Goal: Transaction & Acquisition: Purchase product/service

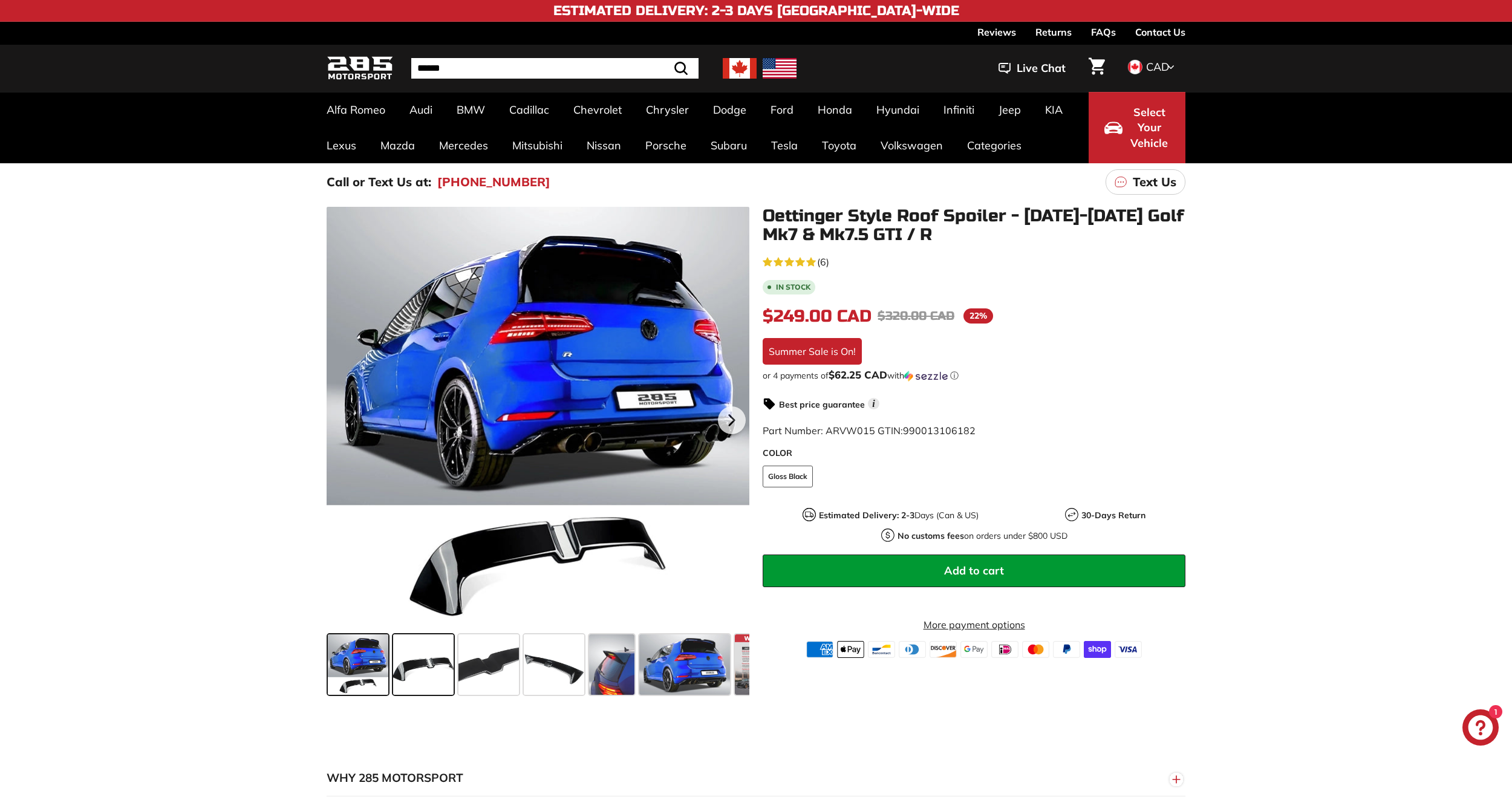
click at [419, 680] on span at bounding box center [423, 664] width 60 height 60
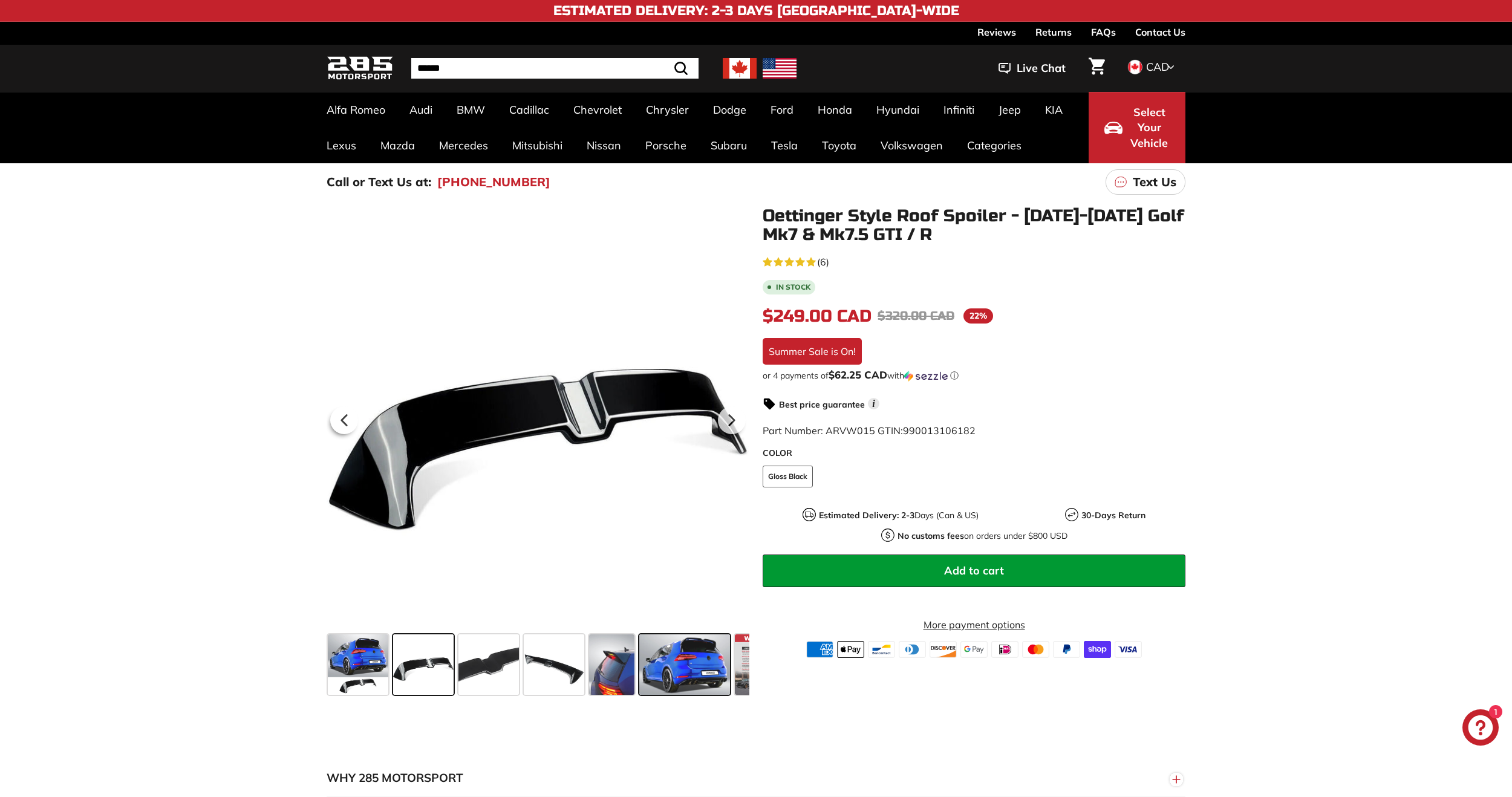
click at [673, 679] on span at bounding box center [684, 664] width 91 height 60
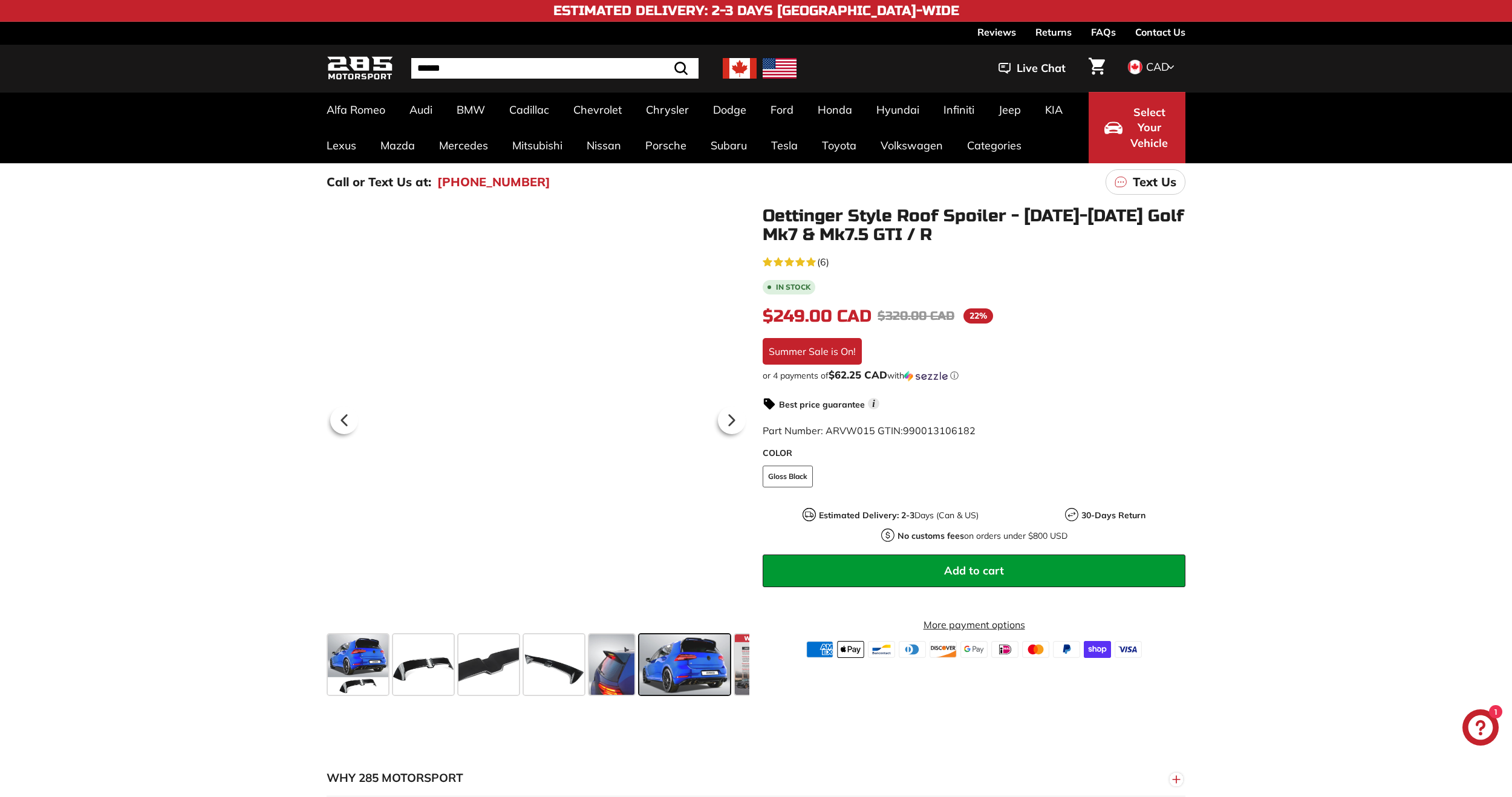
scroll to position [0, 48]
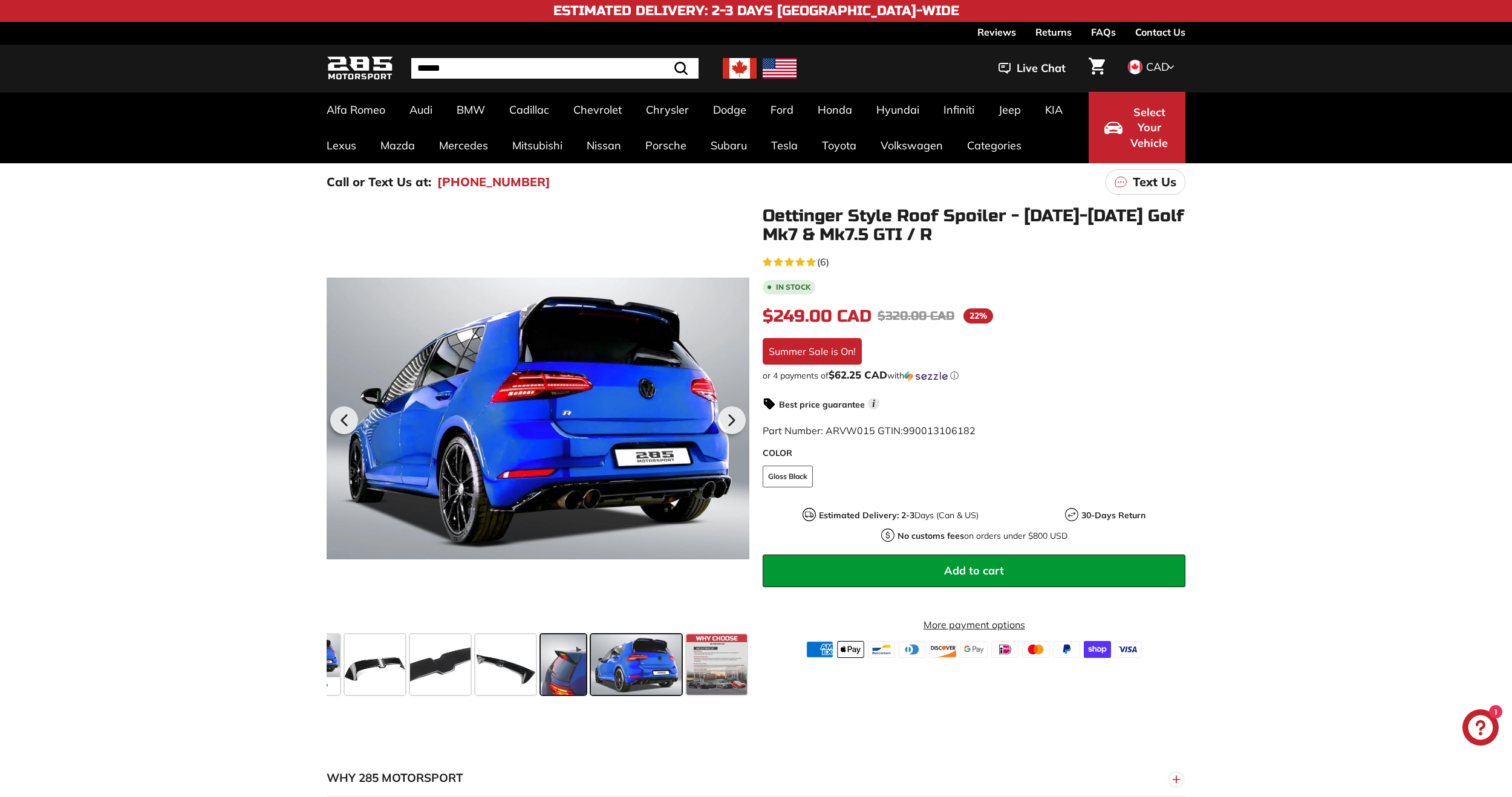
click at [566, 673] on span at bounding box center [563, 664] width 46 height 60
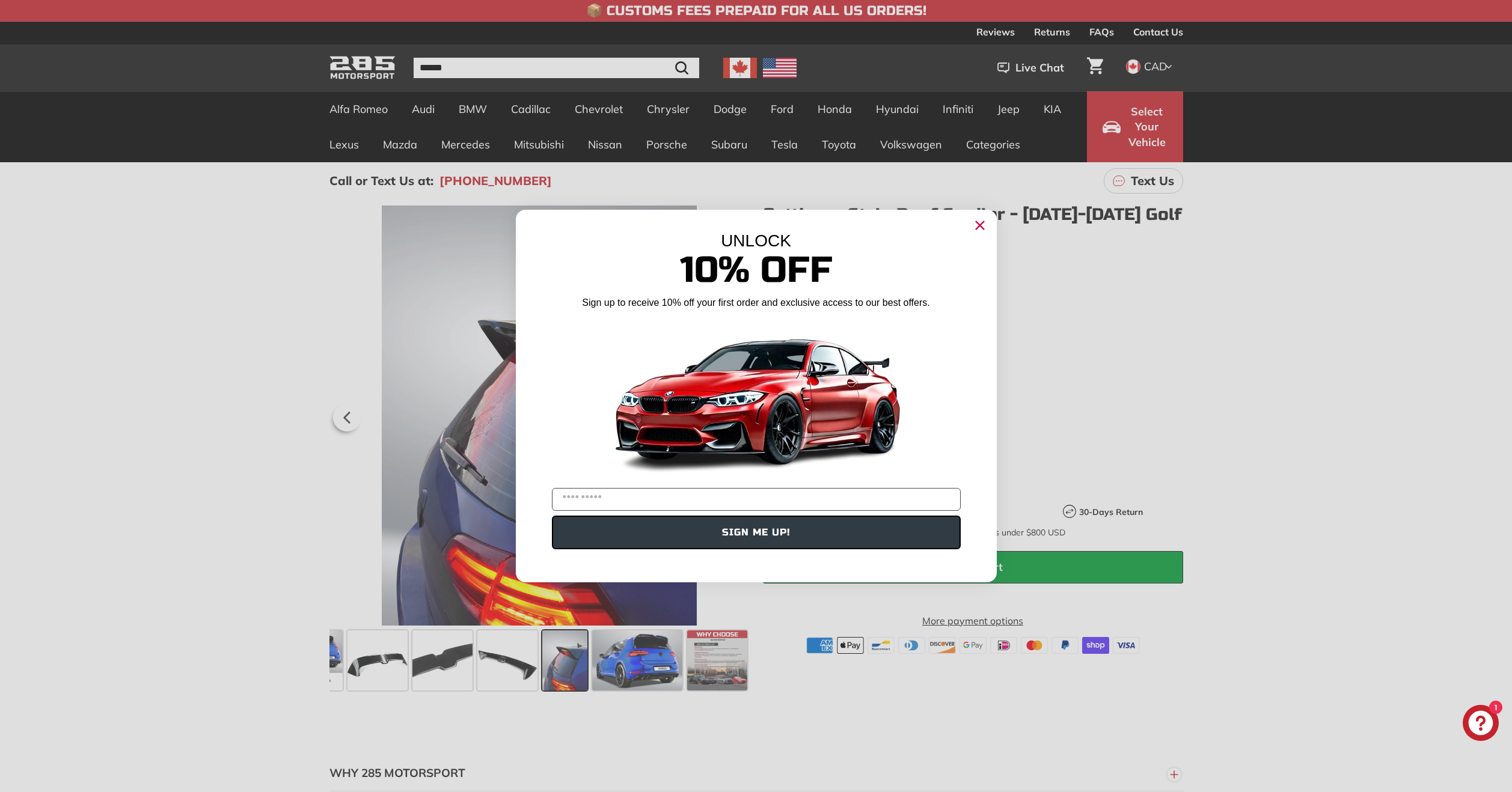
click at [985, 232] on icon "Close dialog" at bounding box center [980, 225] width 19 height 19
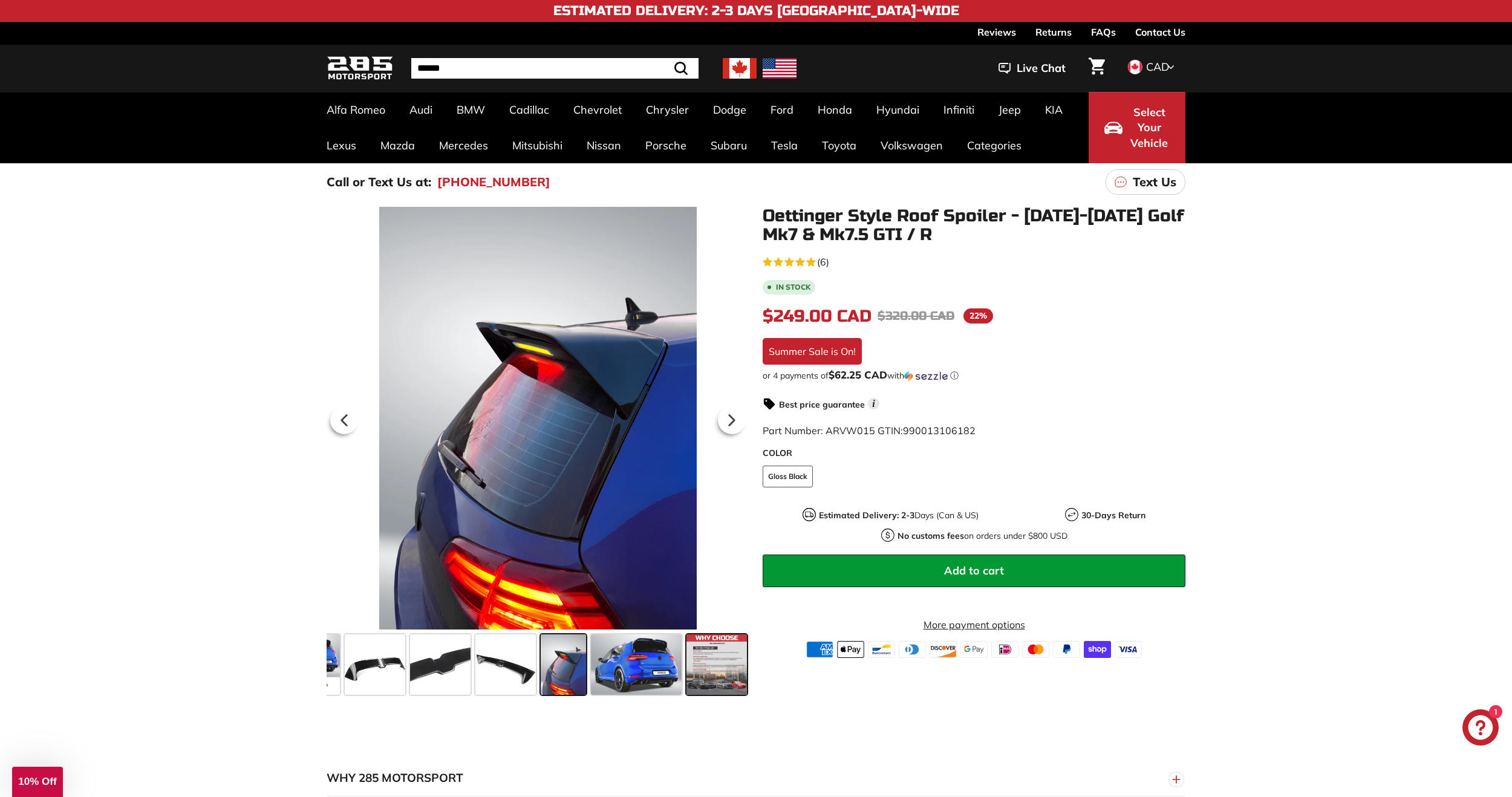
click at [710, 676] on span at bounding box center [717, 664] width 60 height 60
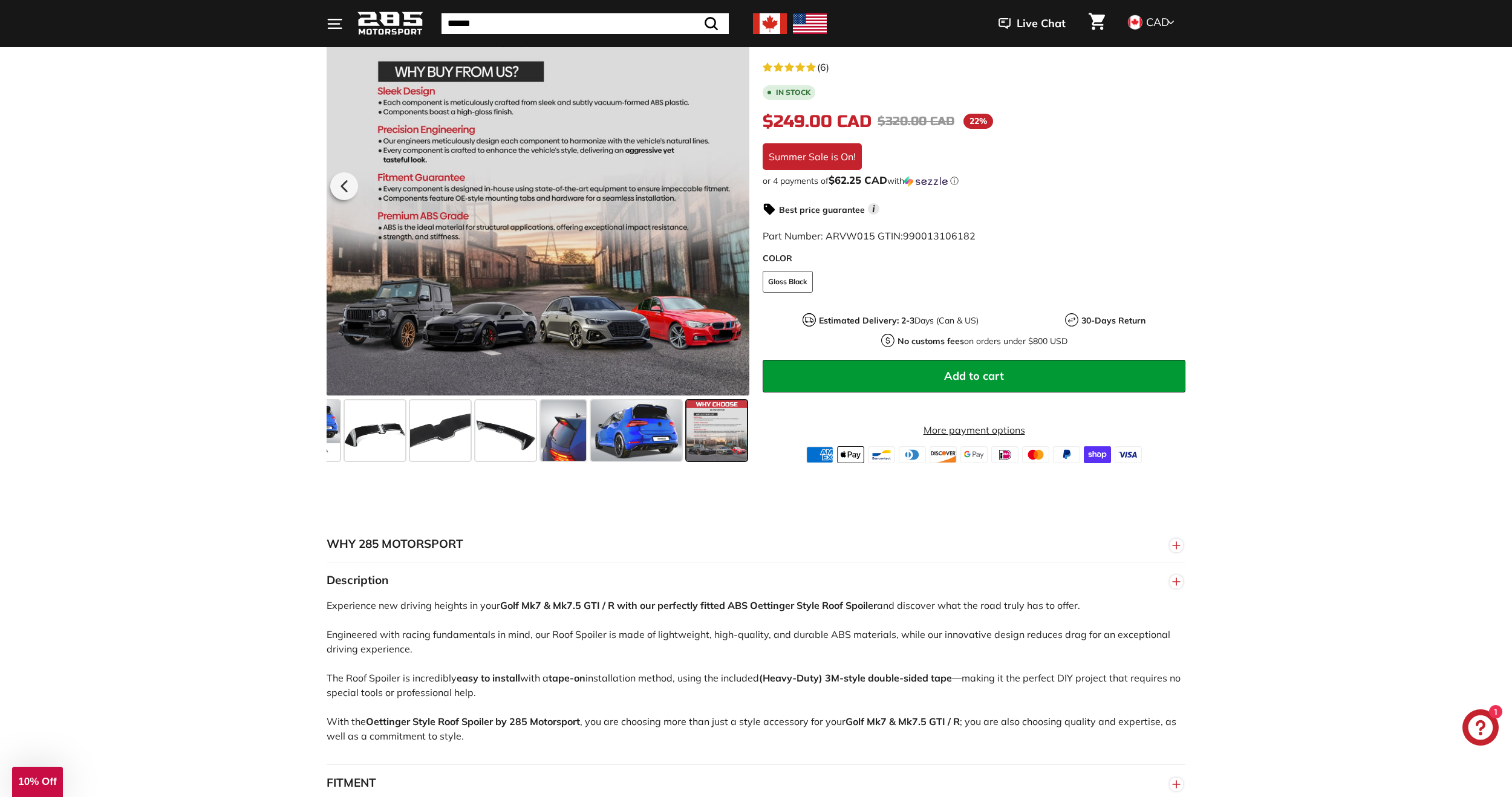
scroll to position [181, 0]
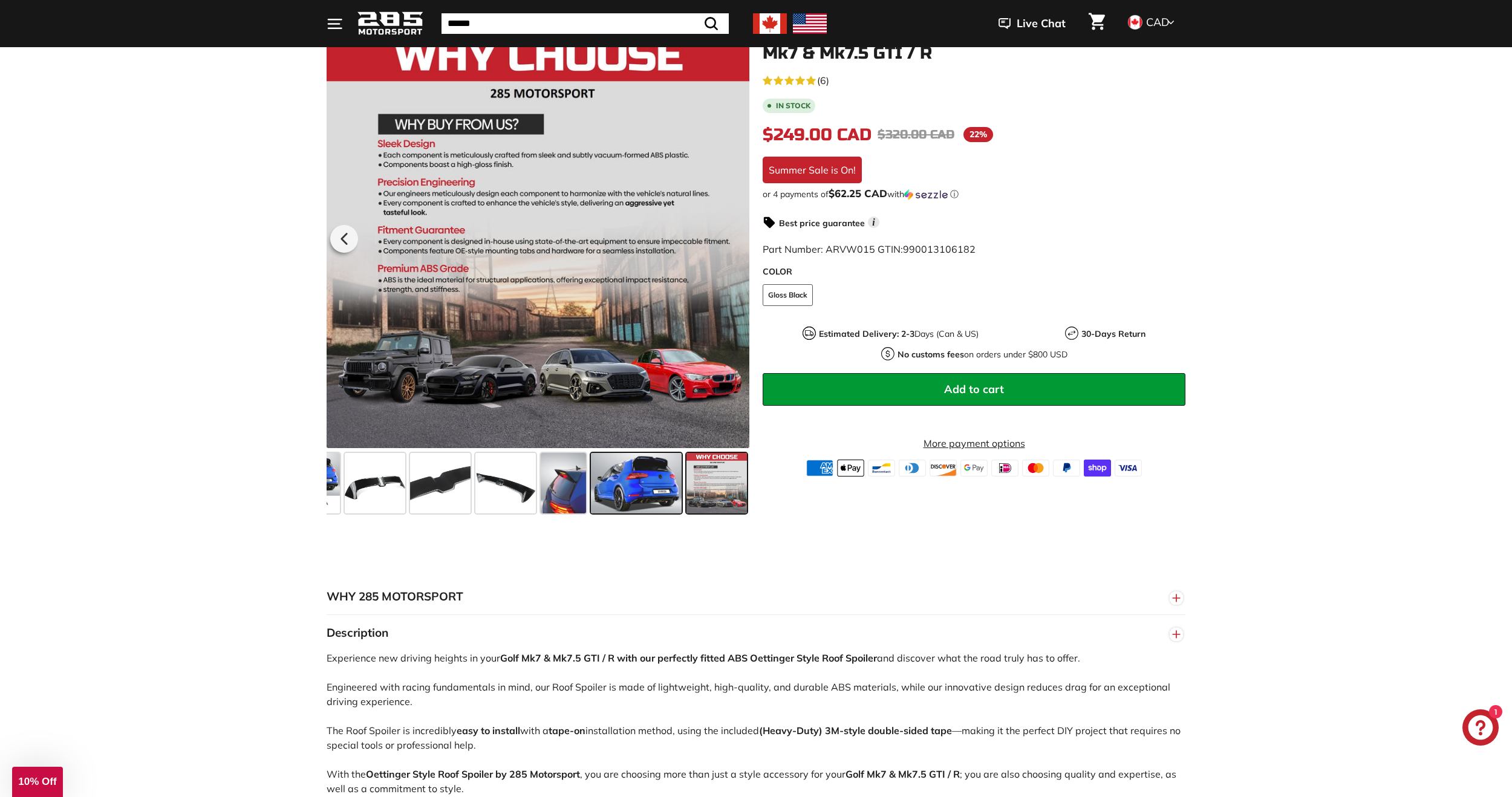
click at [628, 469] on span at bounding box center [635, 484] width 91 height 60
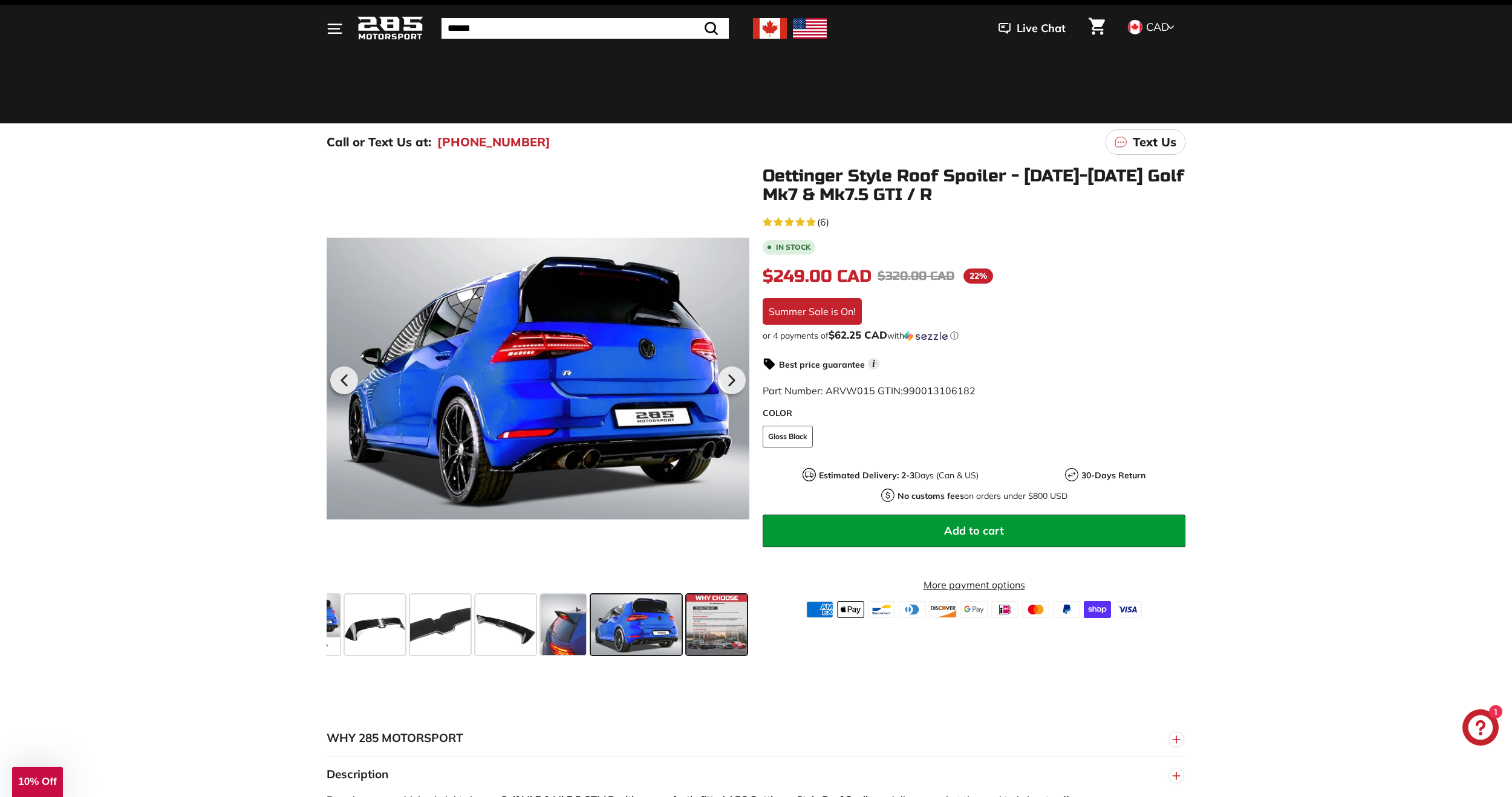
scroll to position [0, 0]
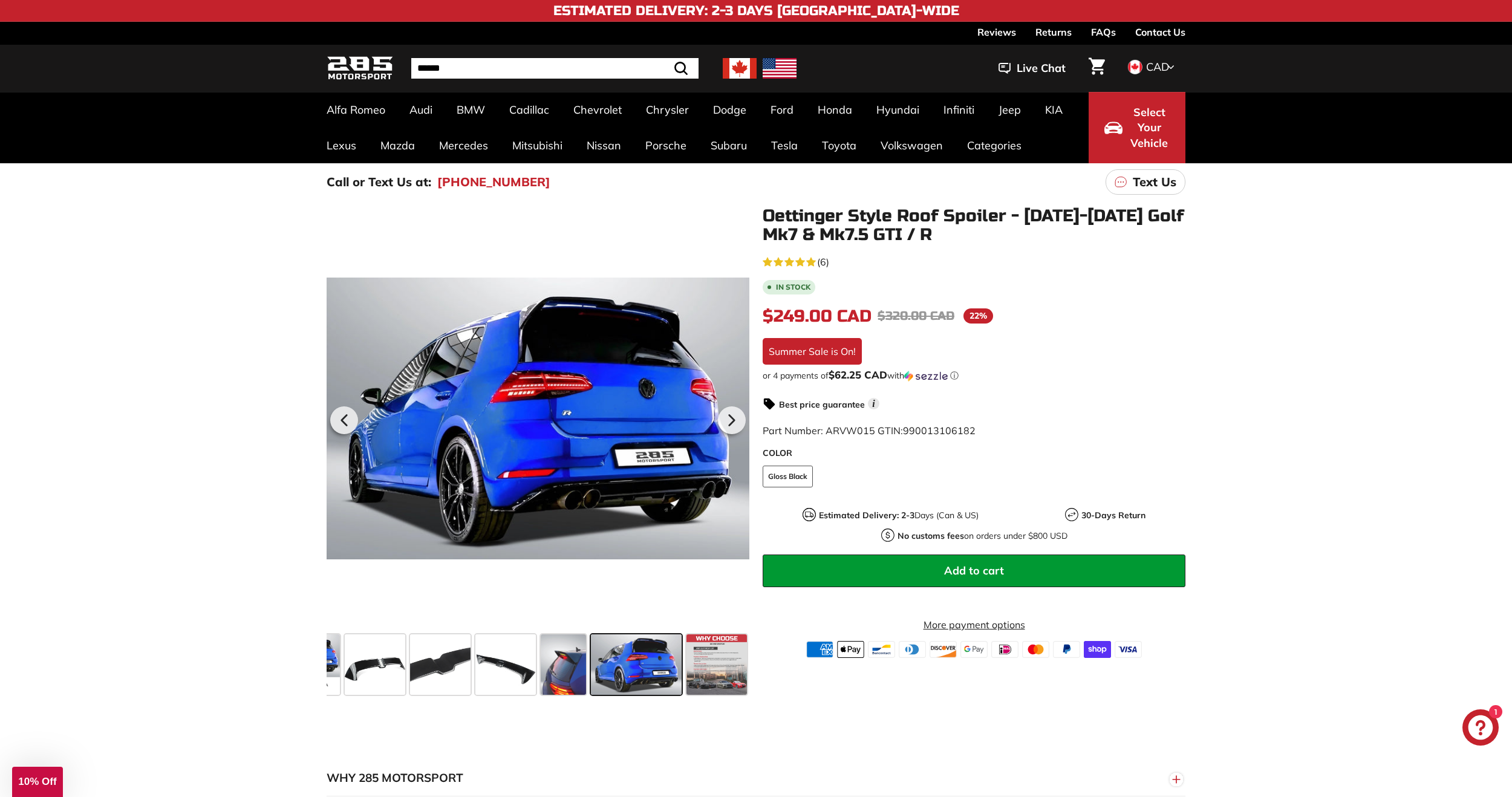
click at [103, 474] on div ".cls-1{fill:none;stroke:#000;stroke-miterlimit:10;stroke-width:2px} .cls-1{fill…" at bounding box center [756, 451] width 1512 height 499
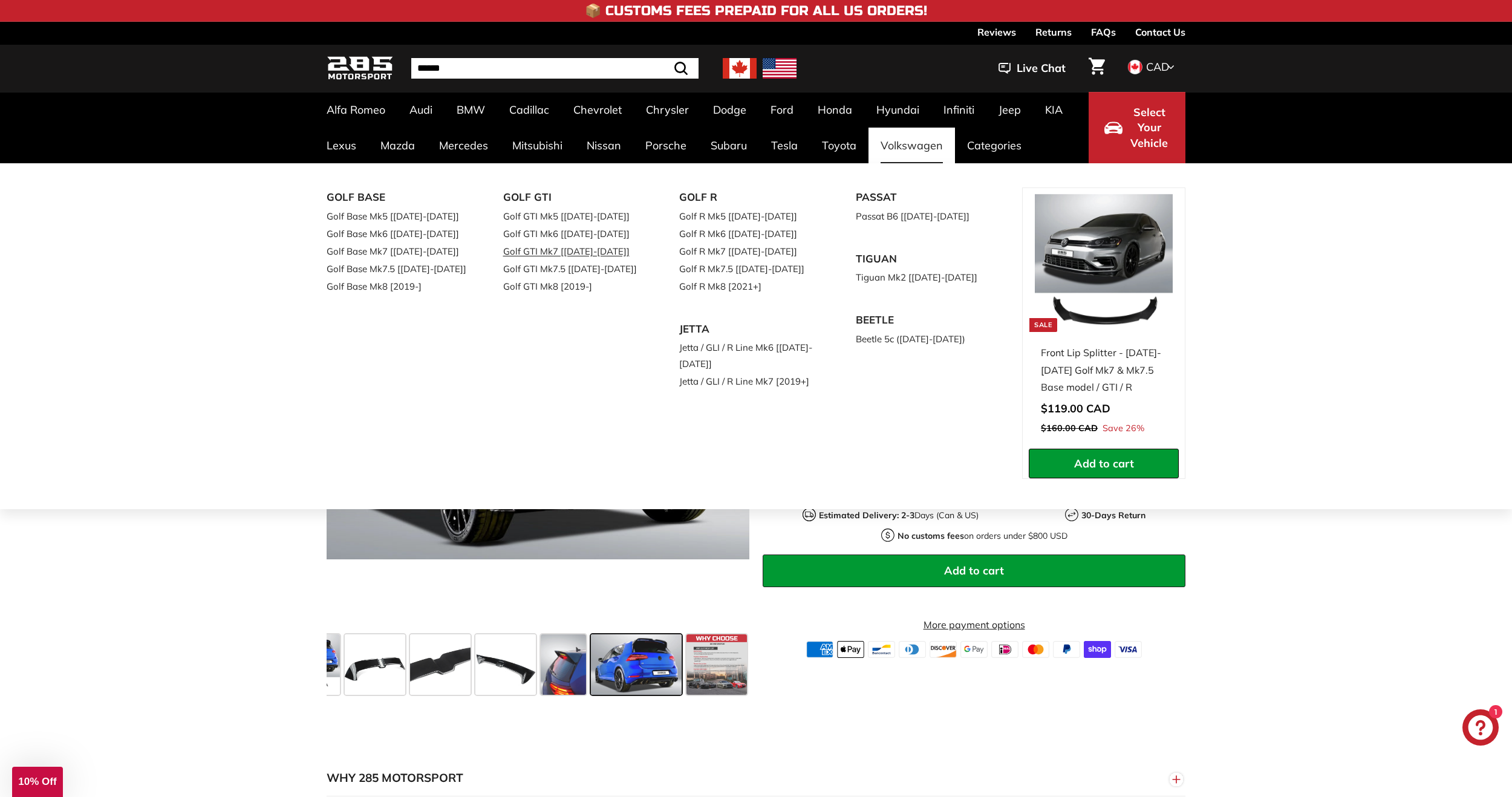
click at [544, 253] on link "Golf GTI Mk7 [[DATE]-[DATE]]" at bounding box center [574, 250] width 143 height 17
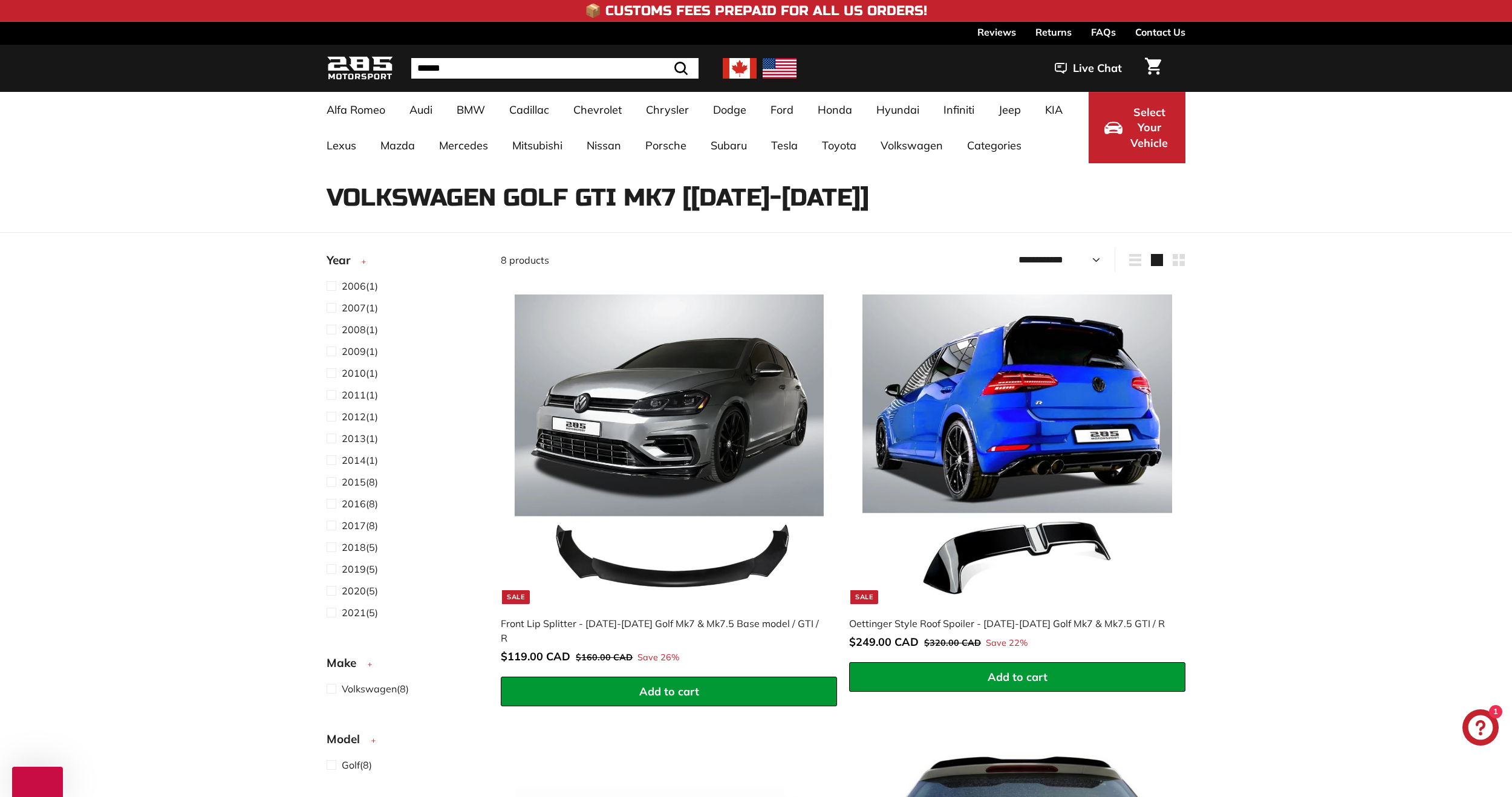
select select "**********"
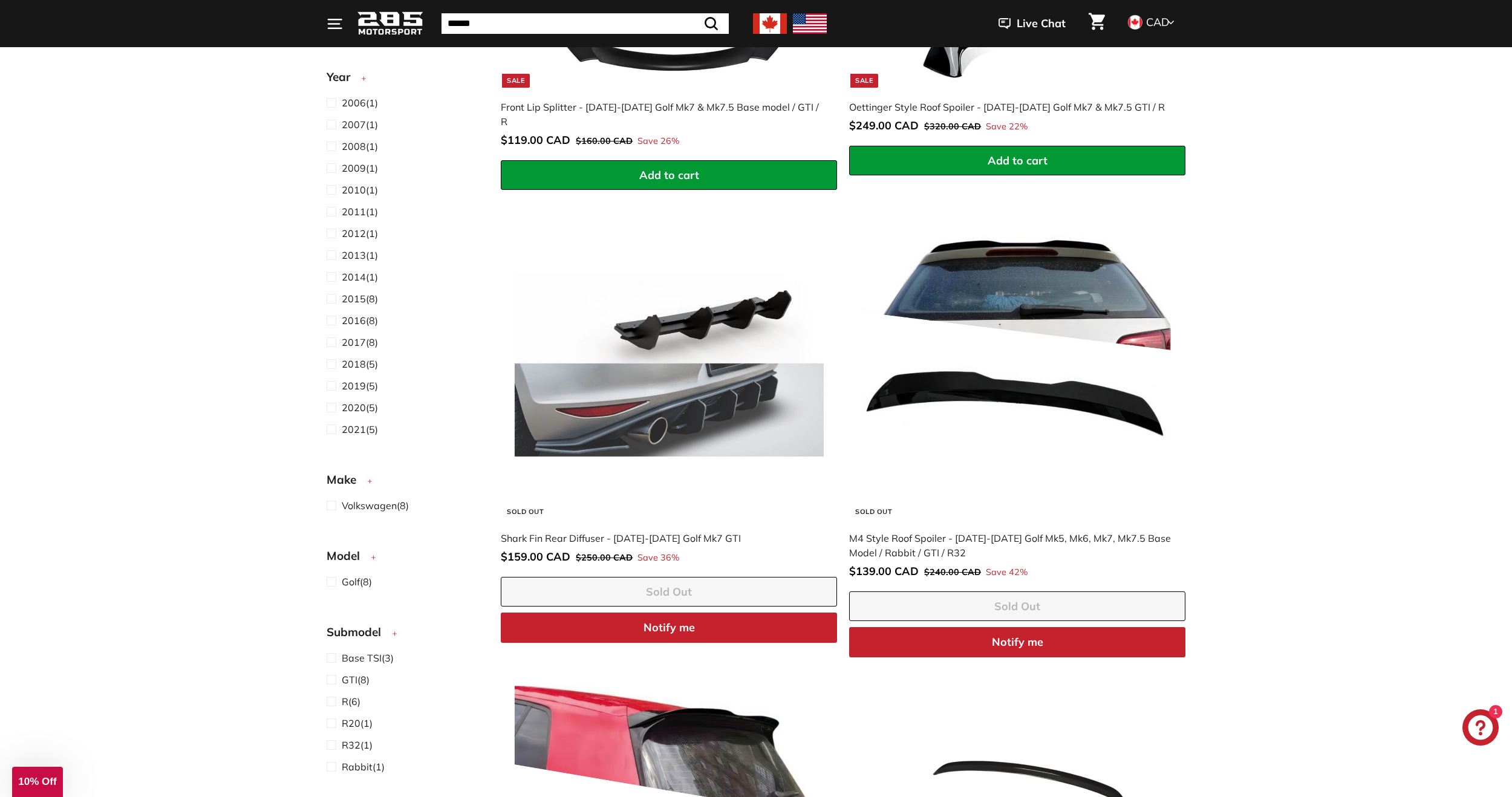
scroll to position [786, 0]
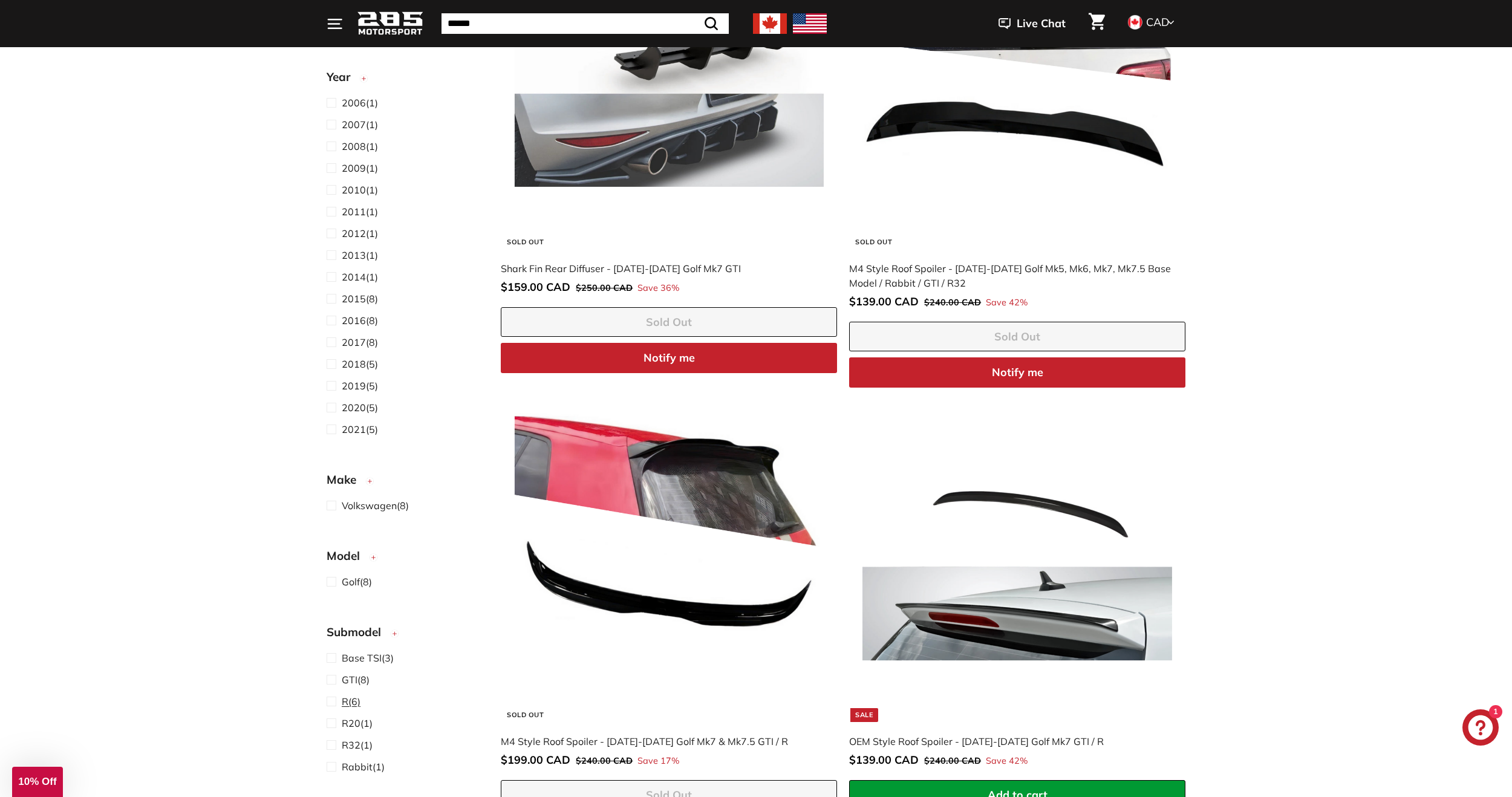
click at [350, 702] on span "R (6)" at bounding box center [351, 702] width 19 height 15
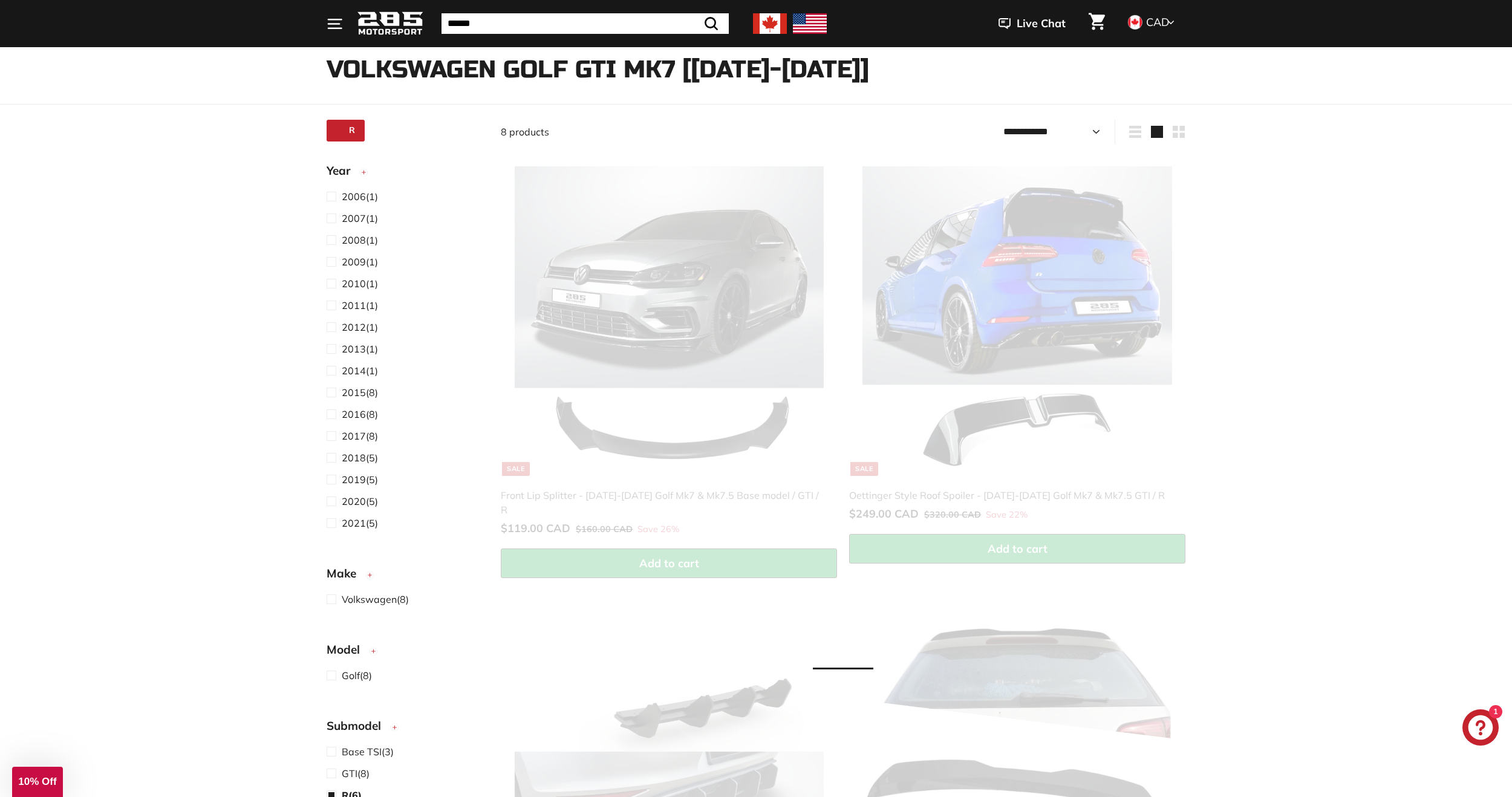
scroll to position [31, 0]
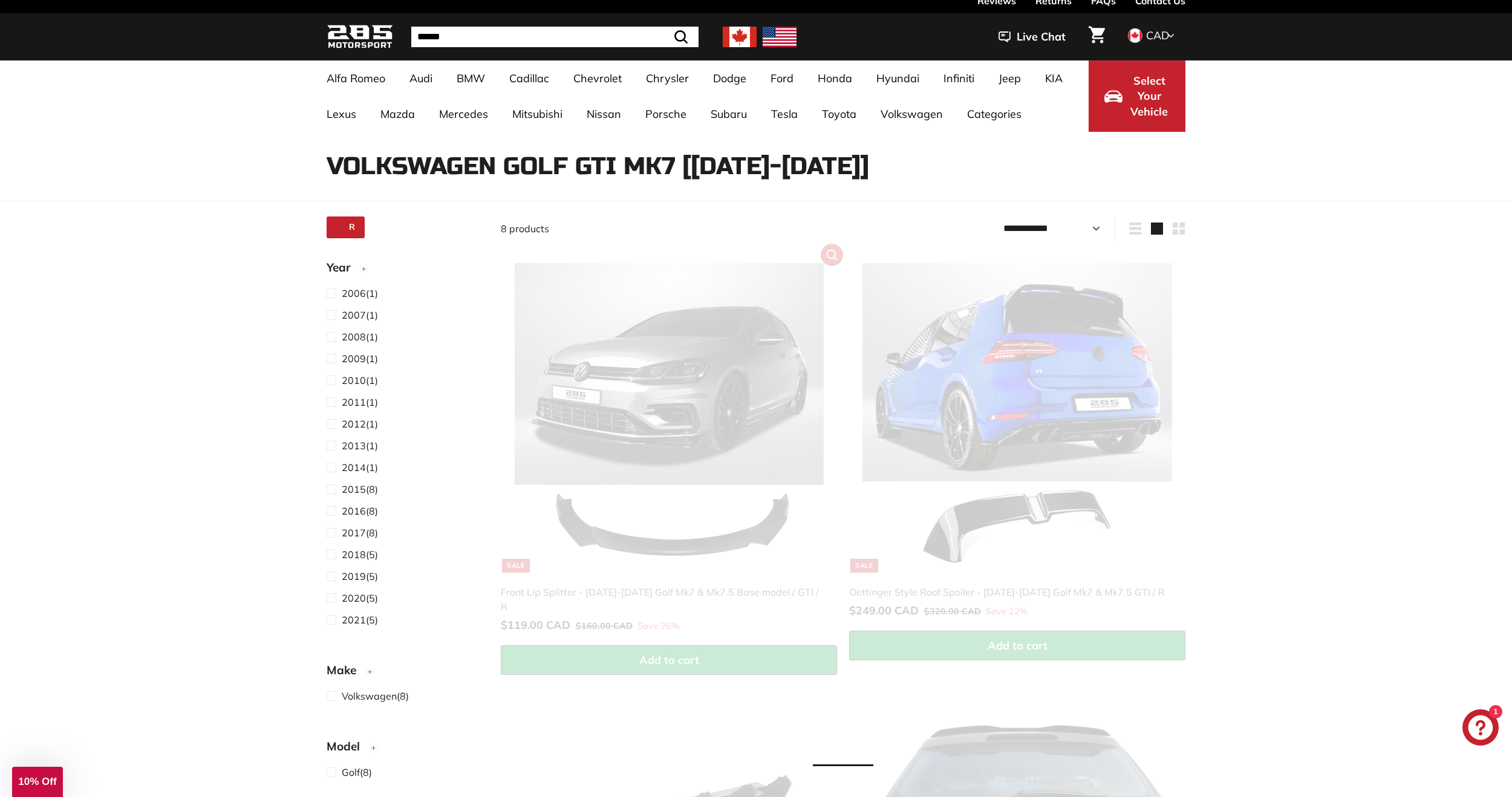
select select "**********"
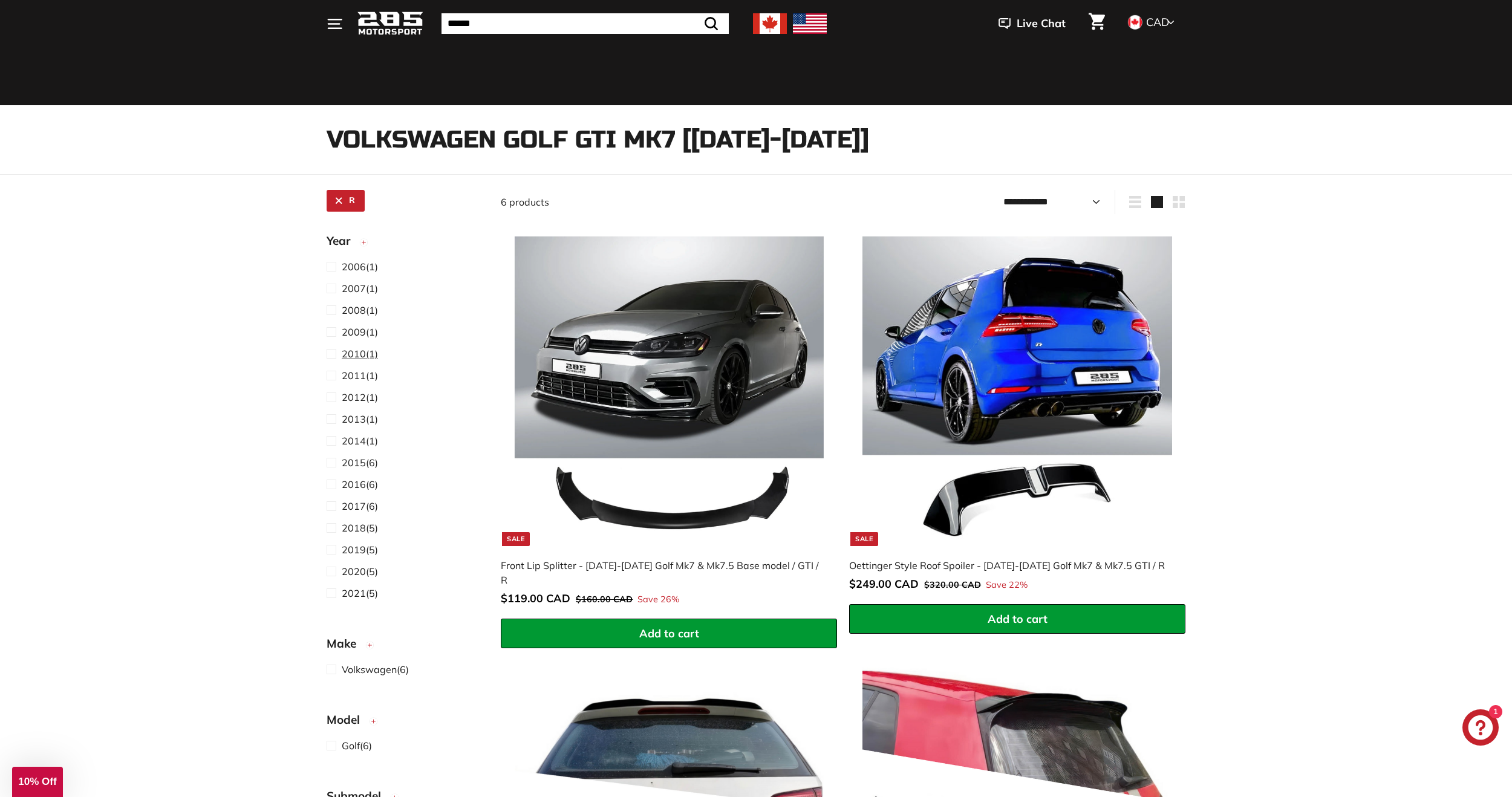
scroll to position [0, 0]
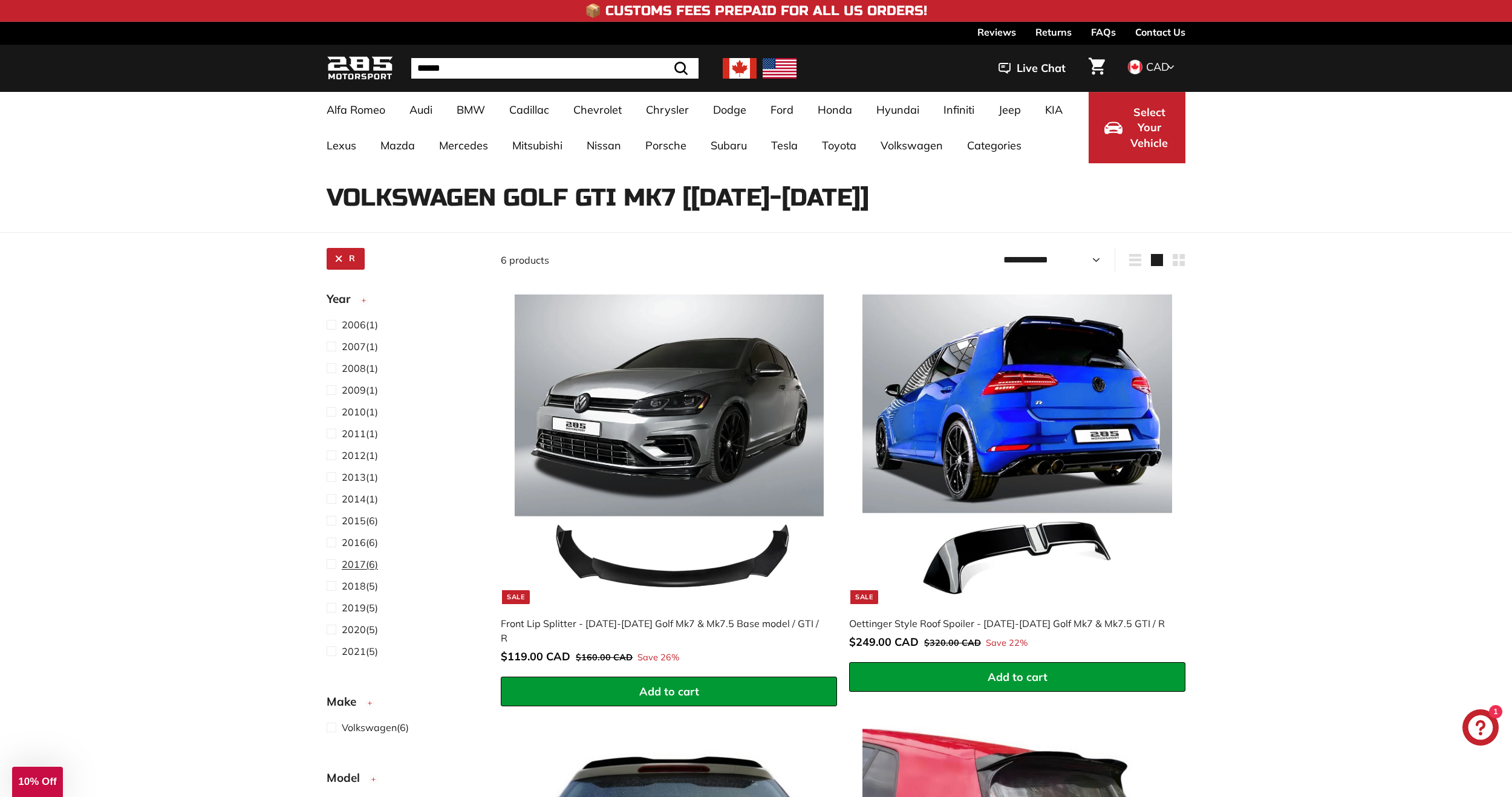
click at [339, 560] on span at bounding box center [334, 564] width 16 height 15
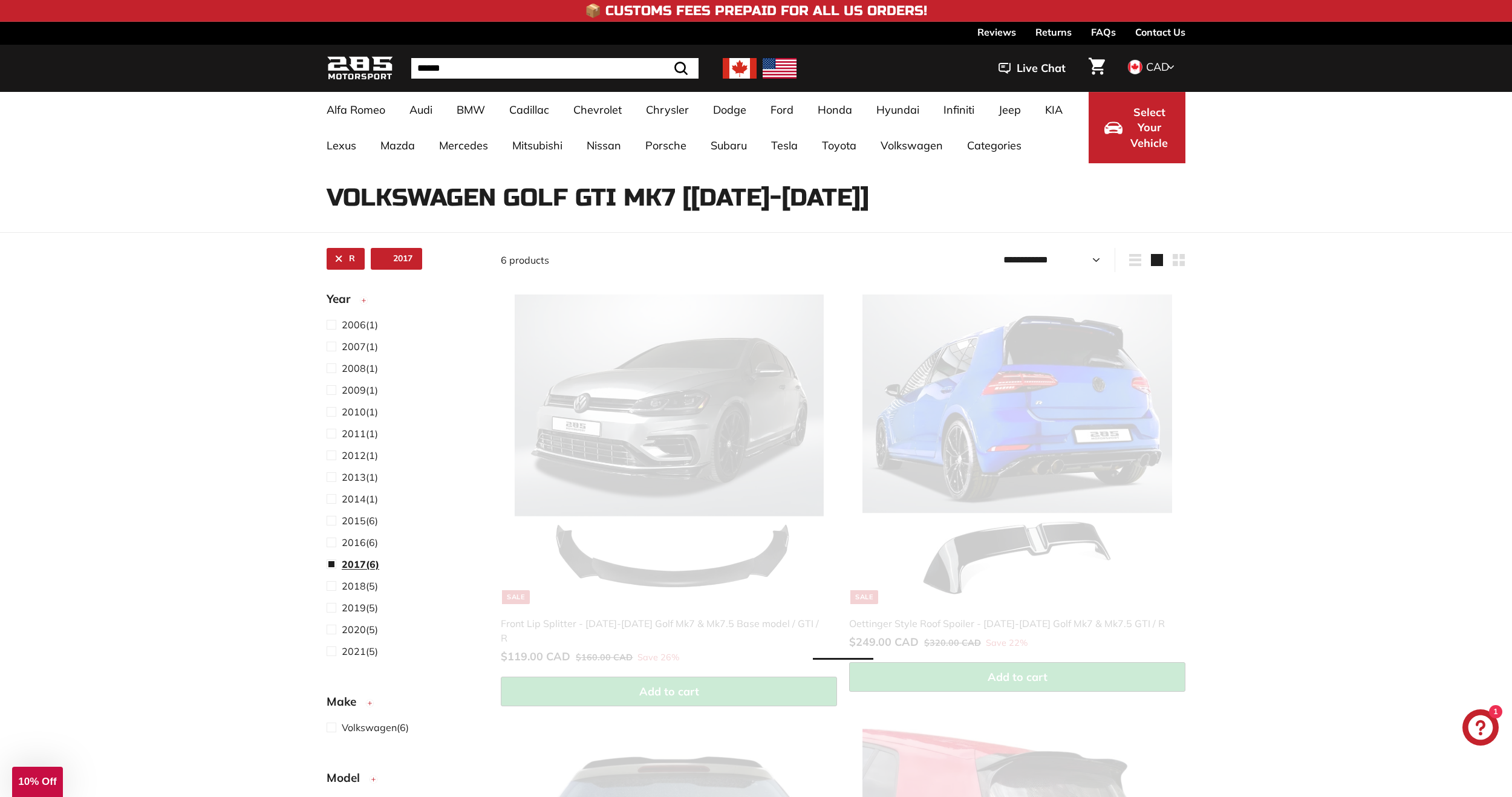
scroll to position [31, 0]
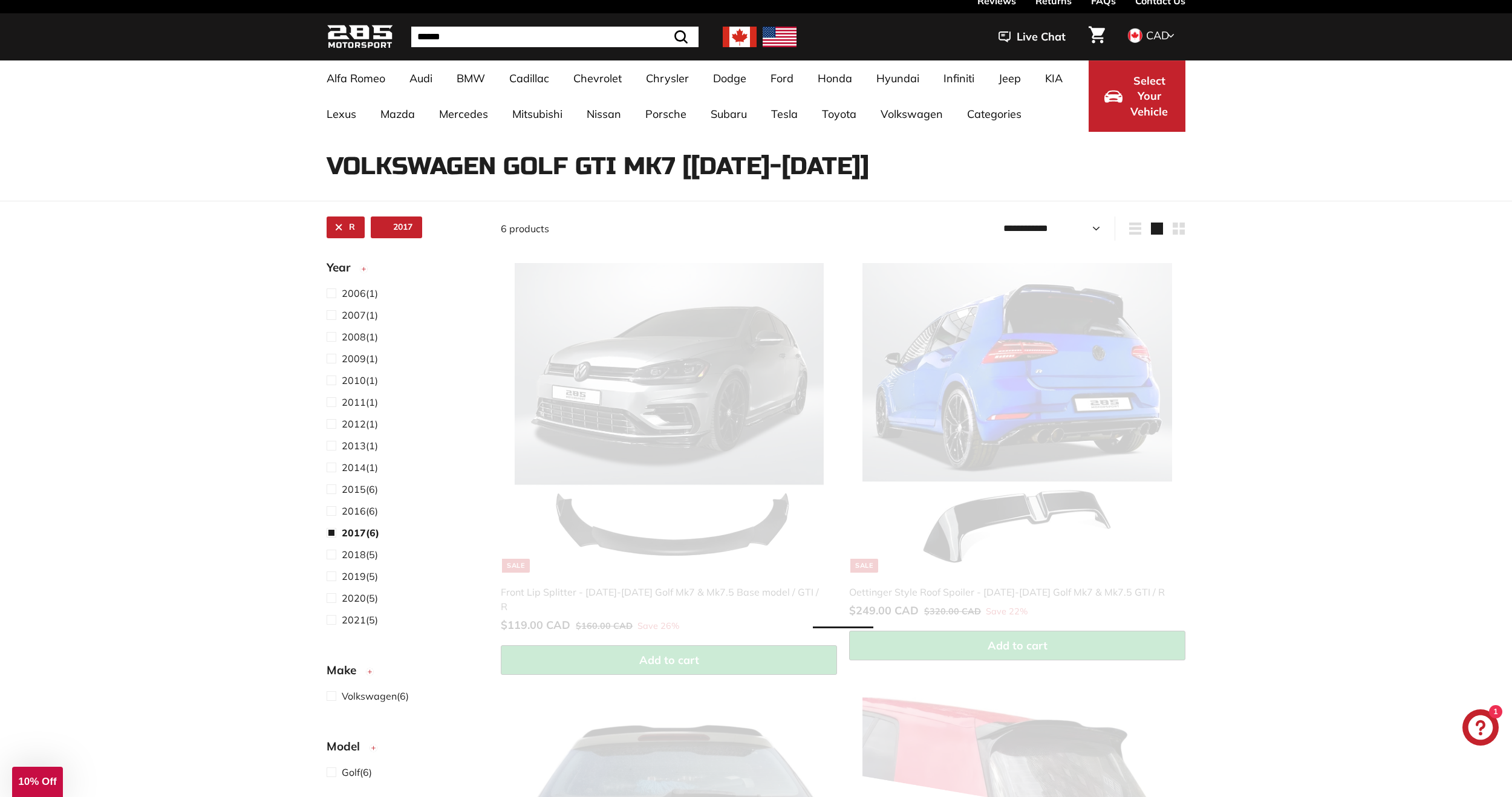
select select "**********"
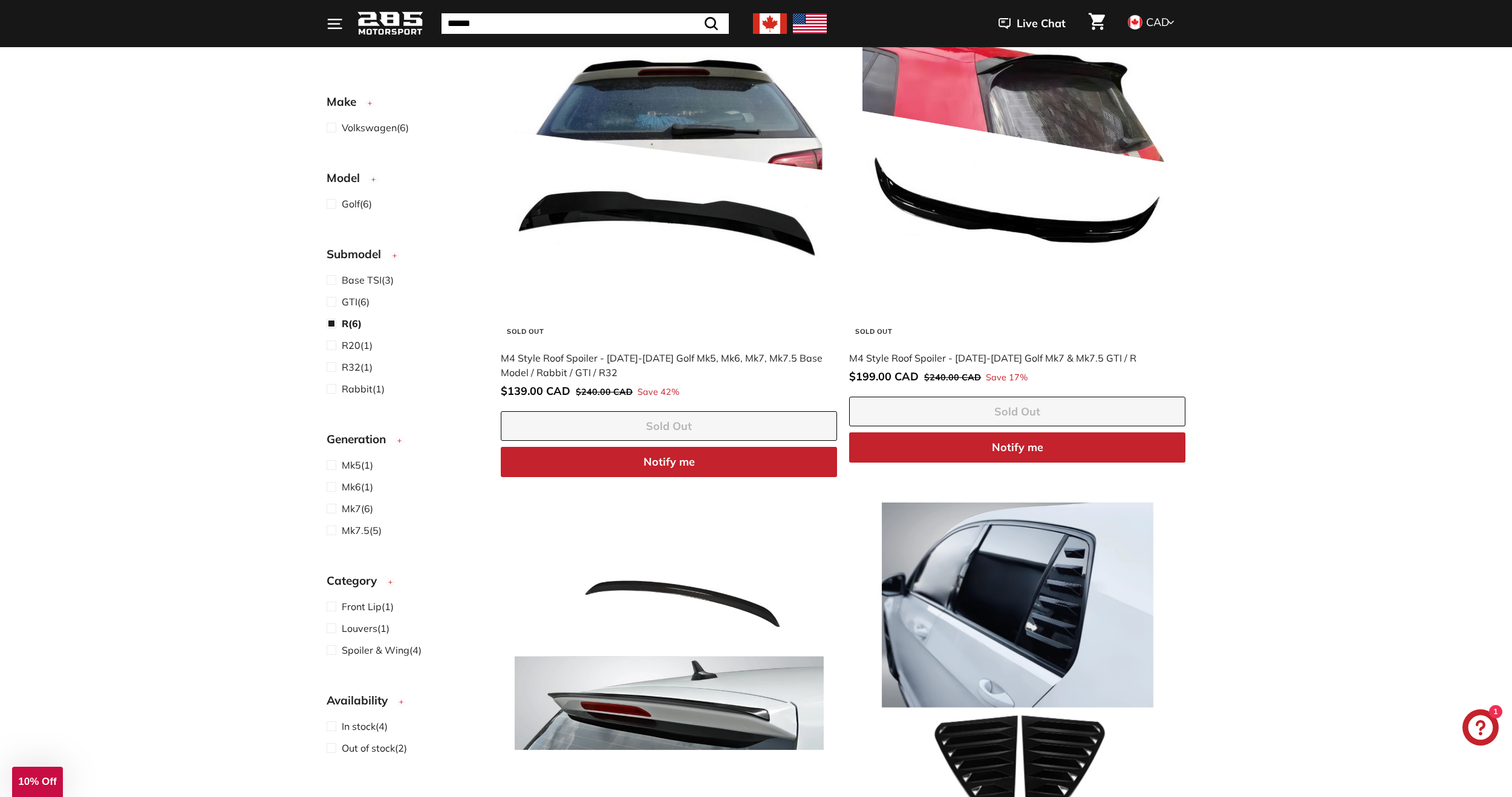
scroll to position [433, 0]
